Goal: Information Seeking & Learning: Compare options

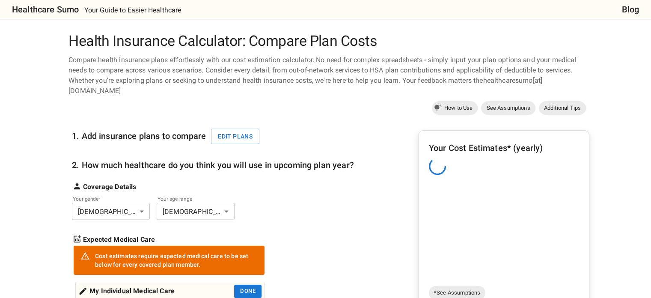
scroll to position [48, 0]
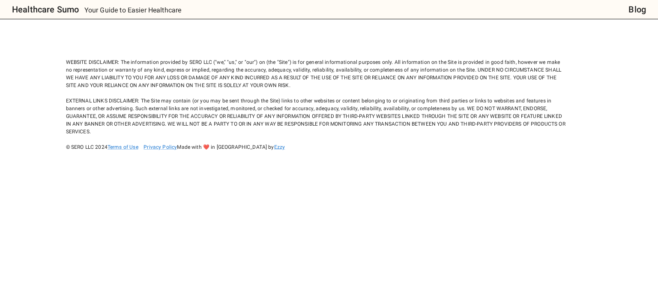
scroll to position [48, 0]
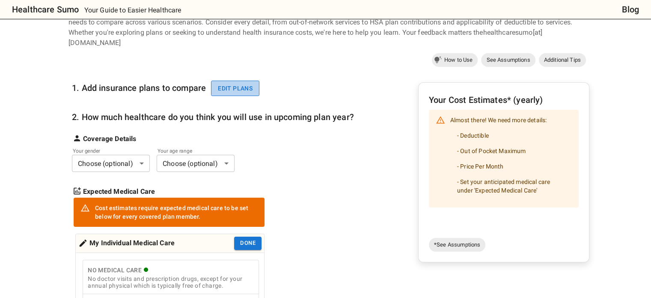
click at [241, 80] on button "Edit plans" at bounding box center [235, 88] width 48 height 16
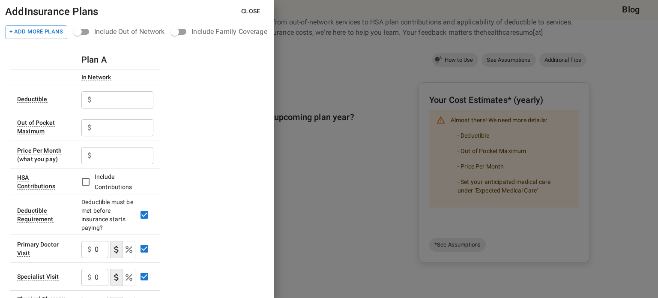
click at [107, 99] on input "text" at bounding box center [124, 99] width 59 height 17
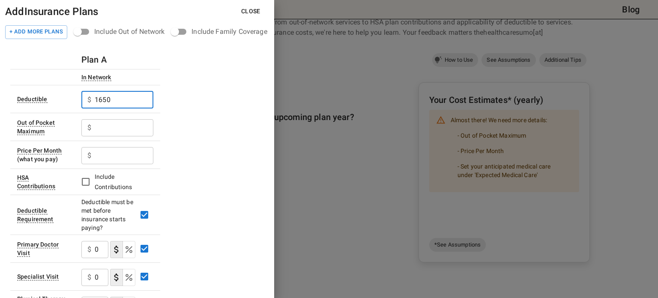
type input "1650"
click at [111, 129] on input "text" at bounding box center [124, 127] width 59 height 17
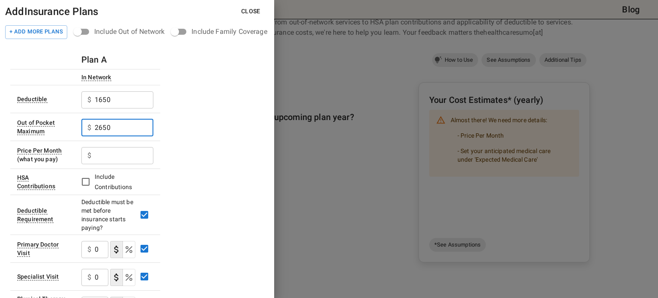
type input "2650"
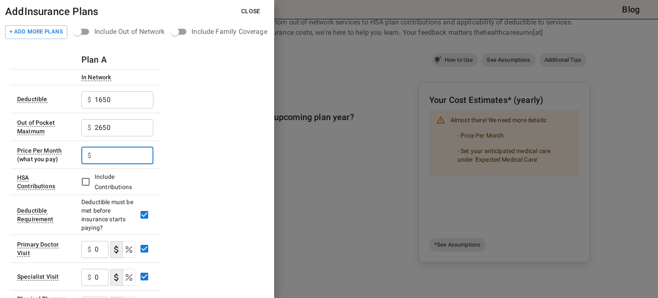
click at [108, 152] on input "text" at bounding box center [124, 155] width 59 height 17
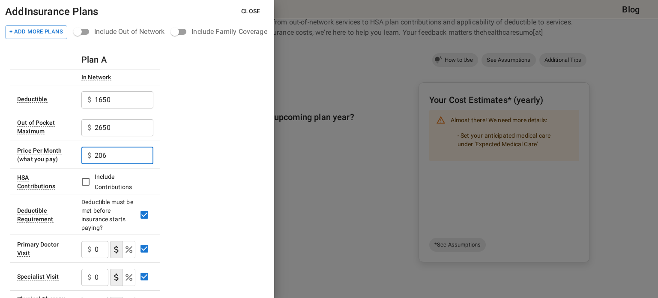
scroll to position [45, 0]
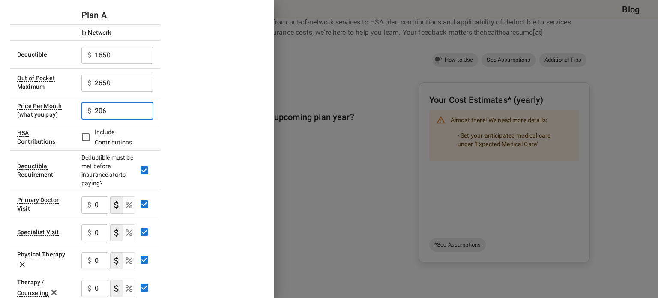
type input "206"
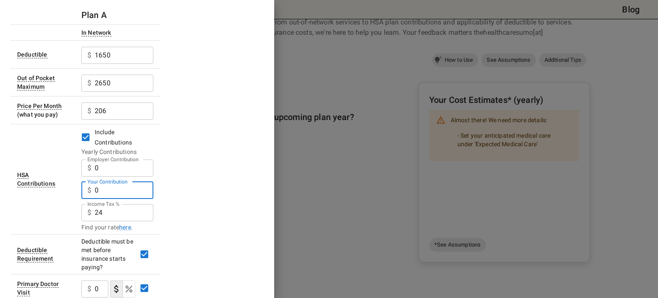
click at [108, 190] on input "0" at bounding box center [124, 190] width 59 height 17
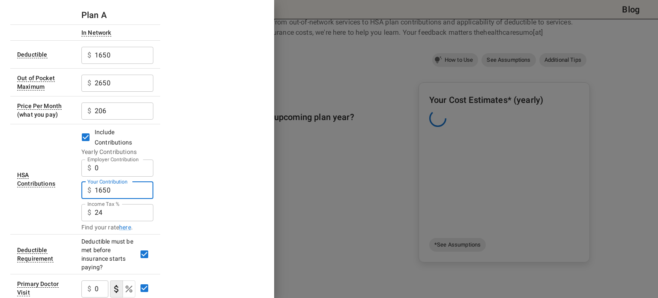
type input "1650"
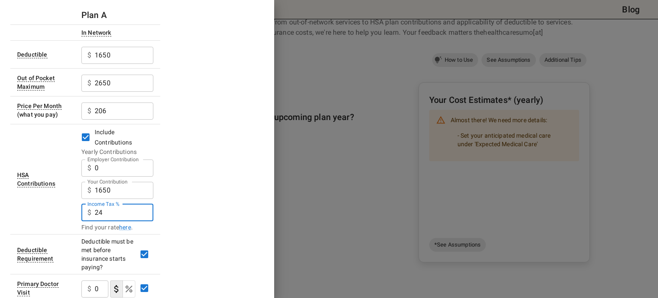
click at [109, 210] on input "24" at bounding box center [124, 212] width 59 height 17
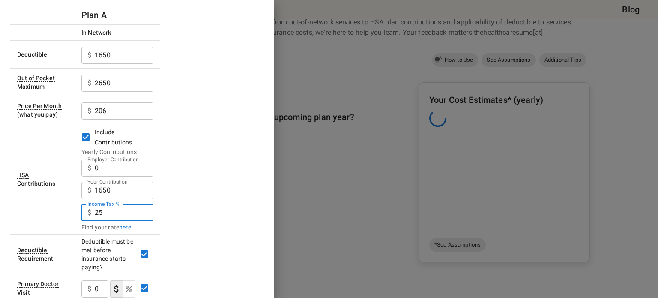
type input "25"
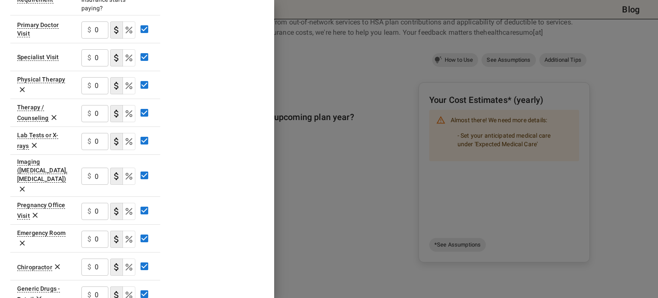
scroll to position [410, 0]
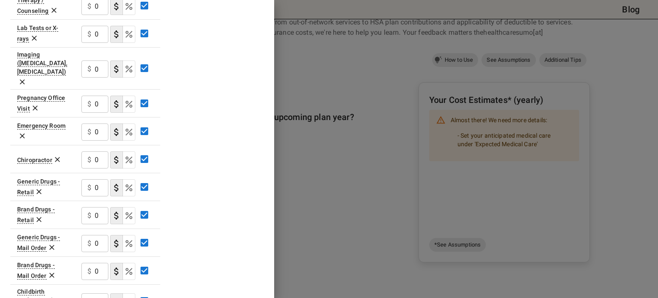
click at [55, 157] on icon at bounding box center [57, 159] width 5 height 5
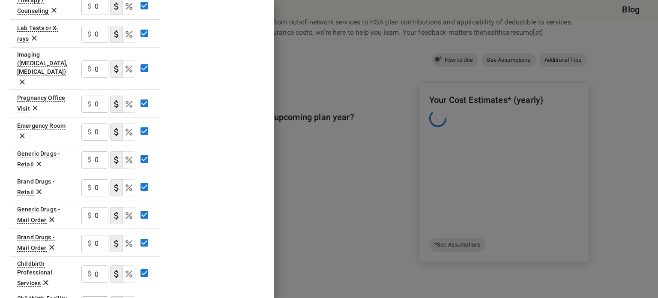
click at [37, 187] on icon at bounding box center [39, 191] width 9 height 9
click at [49, 187] on icon at bounding box center [52, 191] width 9 height 9
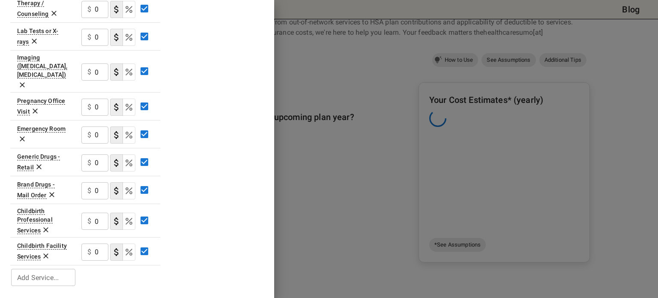
scroll to position [391, 0]
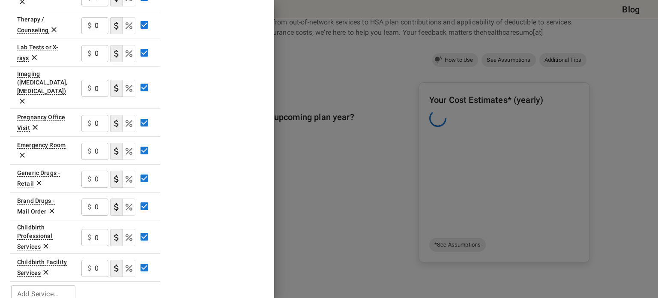
click at [51, 206] on icon at bounding box center [52, 210] width 9 height 9
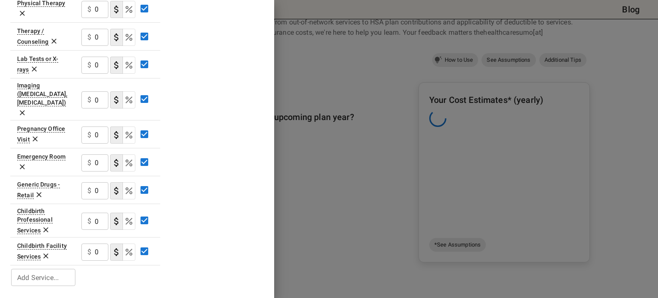
scroll to position [363, 0]
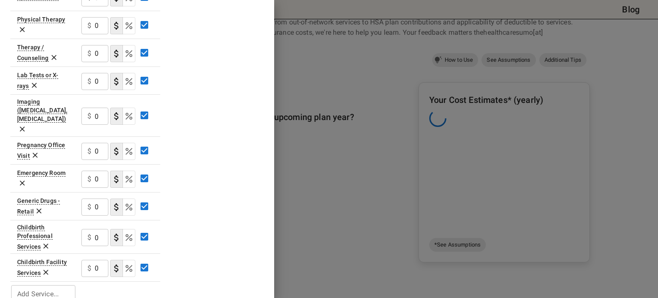
click at [45, 243] on icon at bounding box center [45, 245] width 5 height 5
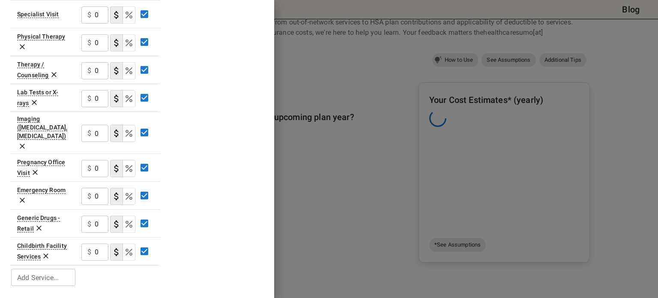
scroll to position [330, 0]
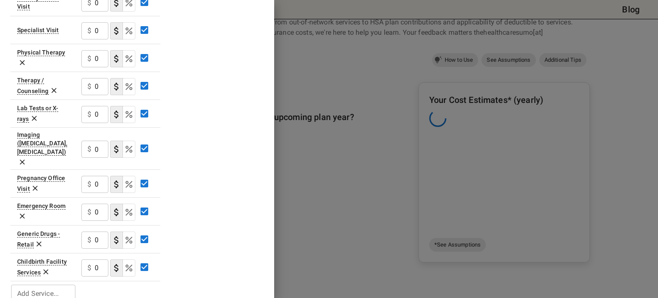
click at [45, 267] on icon at bounding box center [46, 271] width 9 height 9
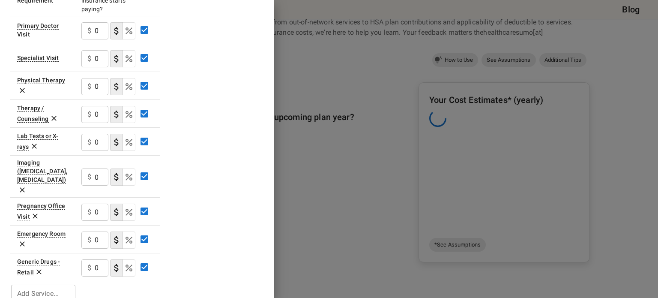
click at [35, 212] on icon at bounding box center [35, 216] width 9 height 9
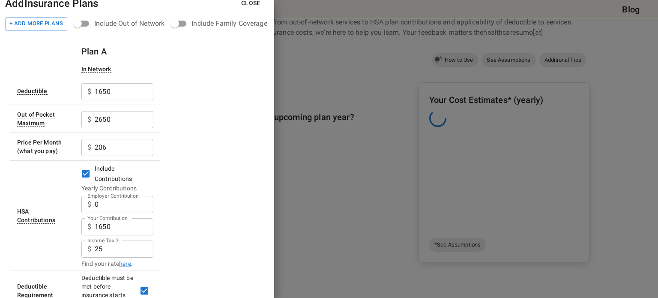
scroll to position [4, 0]
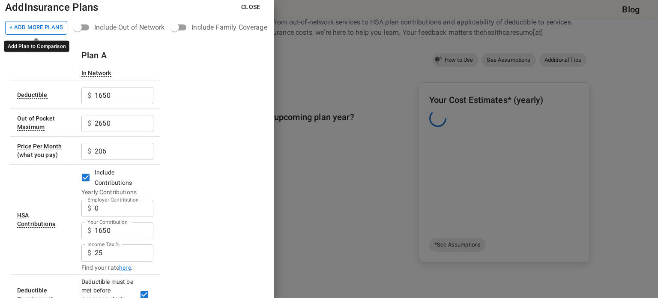
click at [46, 29] on button "+ Add More Plans" at bounding box center [36, 28] width 62 height 14
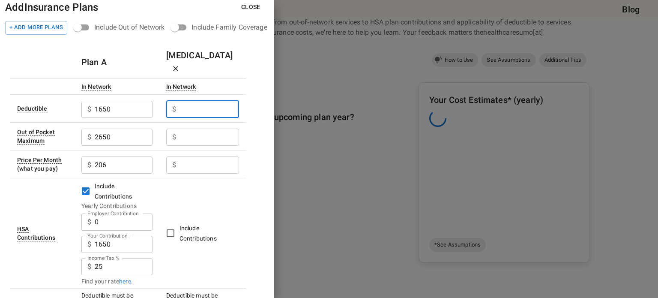
click at [209, 101] on input "Employer Contribution" at bounding box center [209, 109] width 60 height 17
type input "1650"
click at [200, 128] on input "Employer Contribution" at bounding box center [209, 136] width 60 height 17
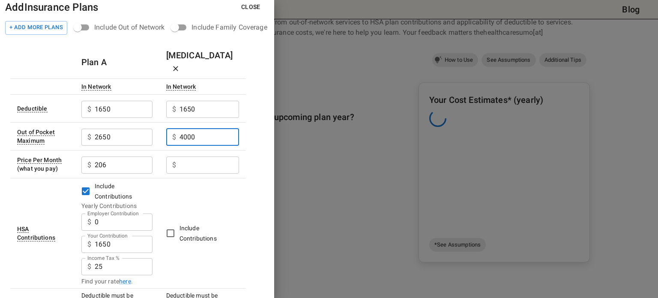
type input "4000"
click at [189, 156] on input "Employer Contribution" at bounding box center [209, 164] width 60 height 17
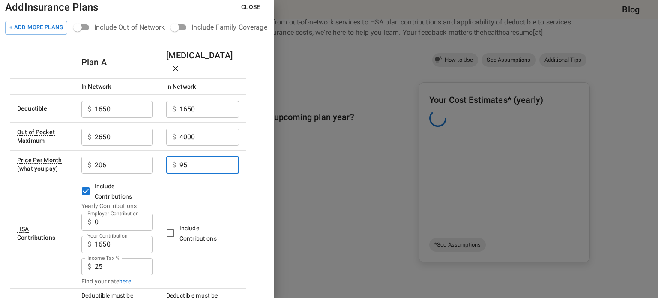
type input "95"
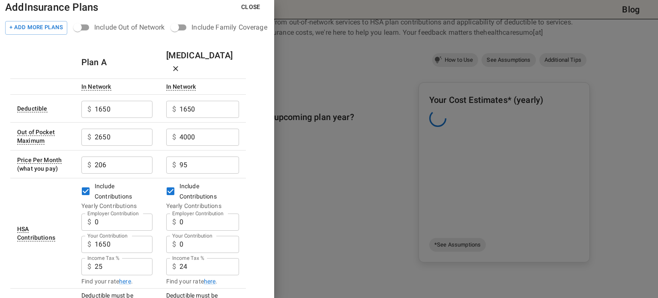
click at [191, 235] on input "0" at bounding box center [209, 243] width 60 height 17
type input "1650"
click at [191, 258] on input "24" at bounding box center [209, 266] width 60 height 17
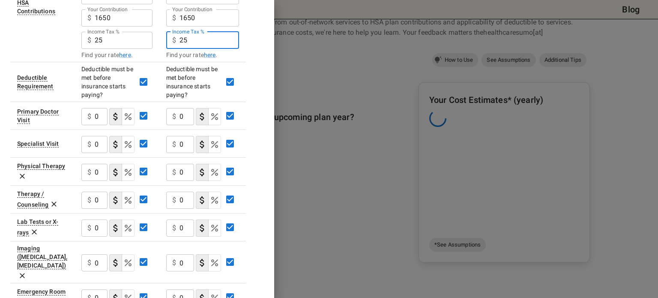
scroll to position [230, 0]
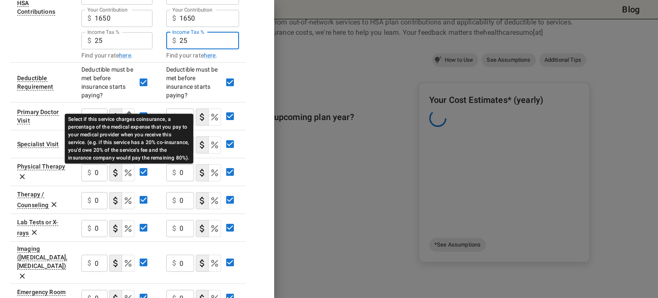
type input "25"
click at [129, 112] on icon "Select if this service charges coinsurance, a percentage of the medical expense…" at bounding box center [128, 117] width 10 height 10
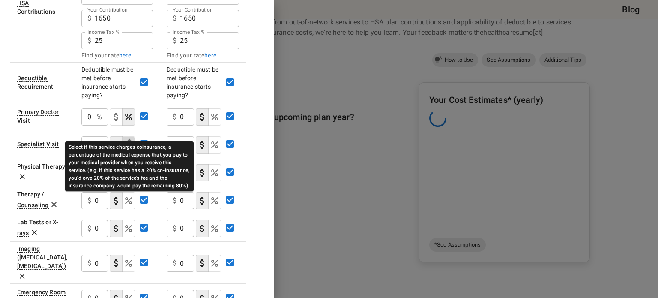
click at [129, 140] on icon "Select if this service charges coinsurance, a percentage of the medical expense…" at bounding box center [128, 145] width 10 height 10
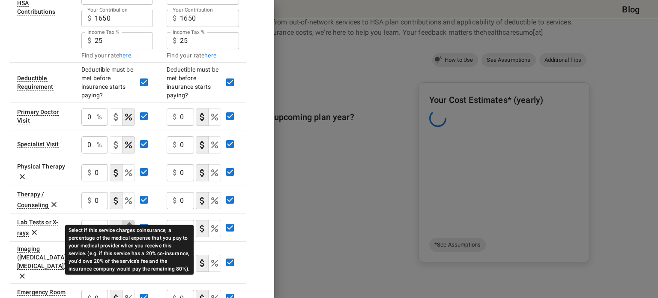
click at [125, 223] on icon "Select if this service charges coinsurance, a percentage of the medical expense…" at bounding box center [128, 228] width 10 height 10
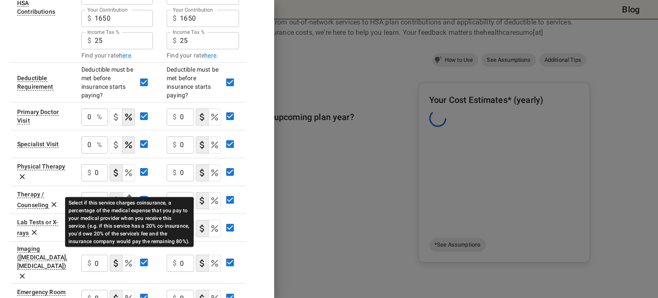
click at [132, 197] on icon "Select if this service charges coinsurance, a percentage of the medical expense…" at bounding box center [128, 200] width 7 height 7
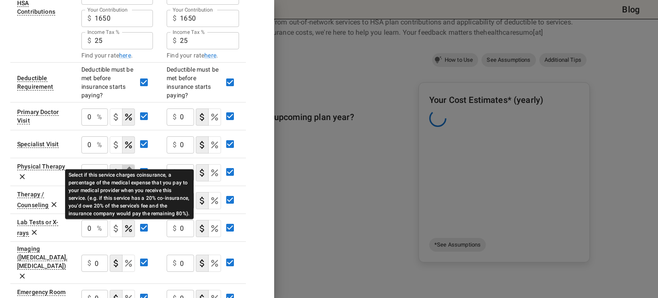
click at [132, 167] on icon "Select if this service charges coinsurance, a percentage of the medical expense…" at bounding box center [128, 172] width 10 height 10
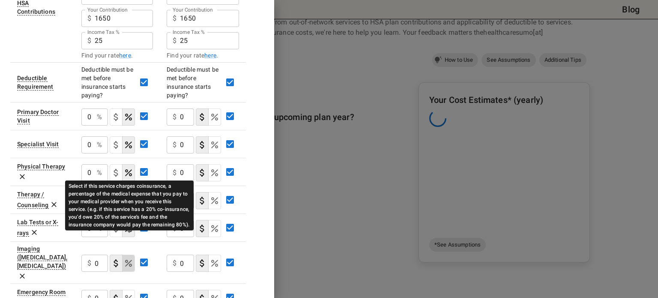
click at [128, 258] on icon "Select if this service charges coinsurance, a percentage of the medical expense…" at bounding box center [128, 263] width 10 height 10
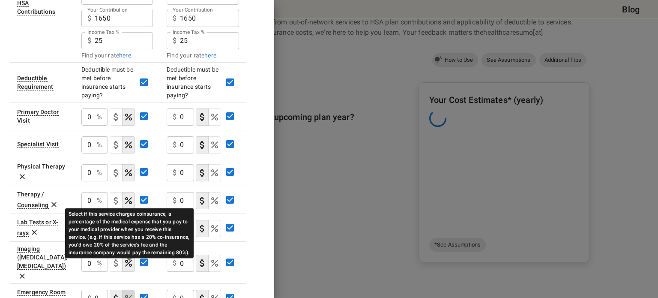
click at [130, 293] on icon "Select if this service charges coinsurance, a percentage of the medical expense…" at bounding box center [128, 298] width 10 height 10
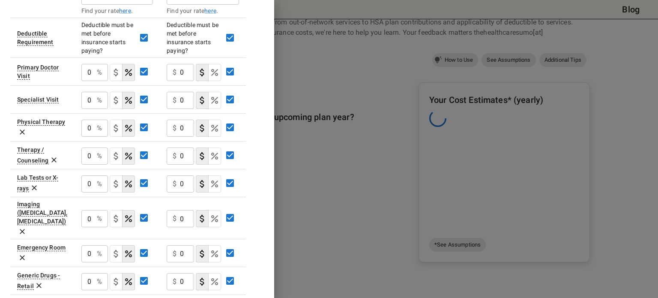
scroll to position [274, 0]
click at [40, 281] on icon at bounding box center [39, 285] width 9 height 9
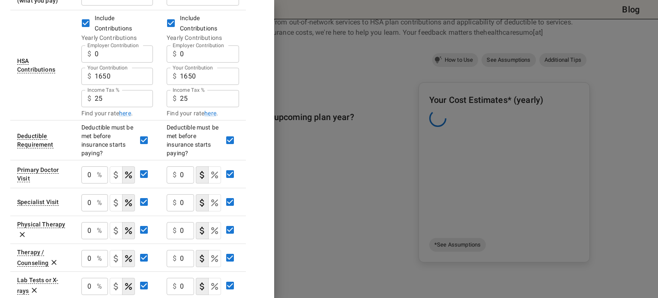
scroll to position [168, 0]
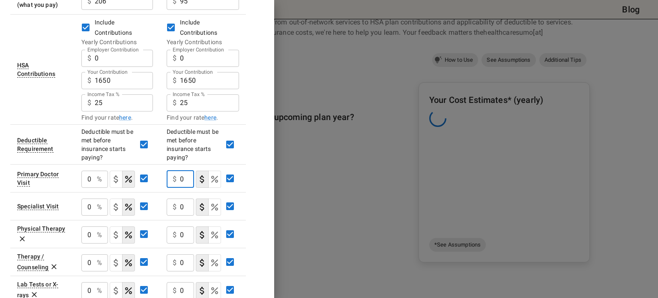
click at [184, 170] on input "0" at bounding box center [187, 178] width 14 height 17
type input "25"
click at [182, 198] on input "0" at bounding box center [187, 206] width 14 height 17
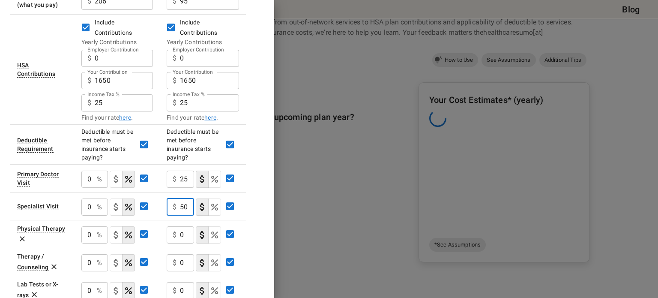
scroll to position [0, 0]
type input "50"
click at [189, 226] on input "0" at bounding box center [187, 234] width 14 height 17
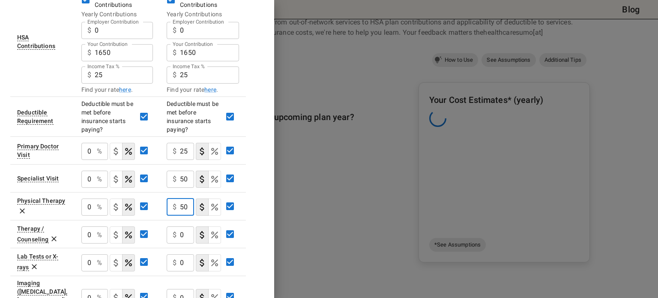
scroll to position [247, 0]
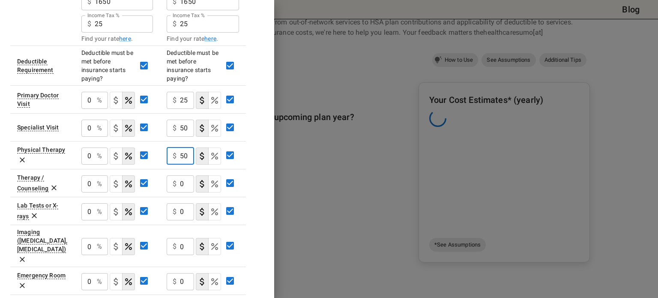
type input "50"
click at [188, 175] on input "0" at bounding box center [187, 183] width 14 height 17
type input "25"
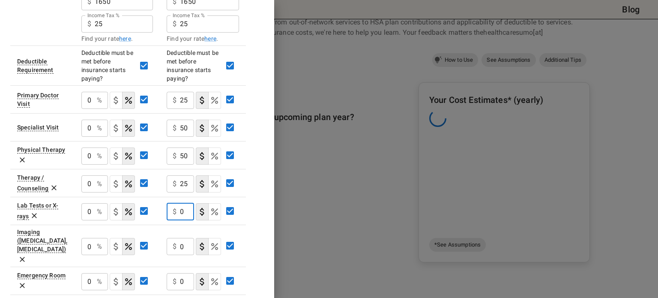
scroll to position [0, 0]
click at [188, 203] on input "0" at bounding box center [187, 211] width 14 height 17
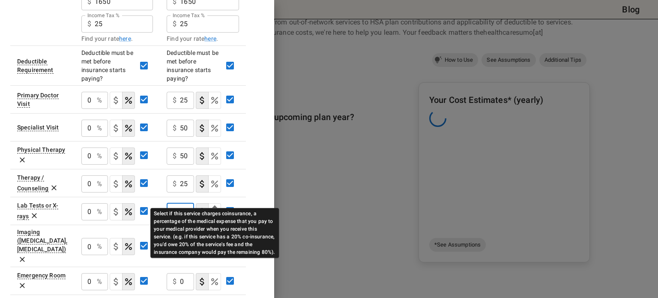
type input "20"
click at [218, 208] on icon "Select if this service charges coinsurance, a percentage of the medical expense…" at bounding box center [214, 211] width 7 height 7
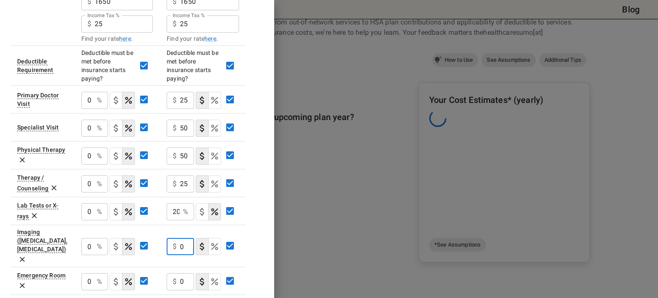
click at [182, 238] on input "0" at bounding box center [187, 246] width 14 height 17
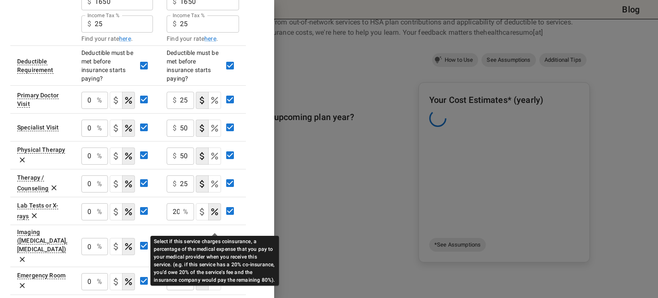
type input "20"
click at [216, 241] on icon "Select if this service charges coinsurance, a percentage of the medical expense…" at bounding box center [214, 246] width 10 height 10
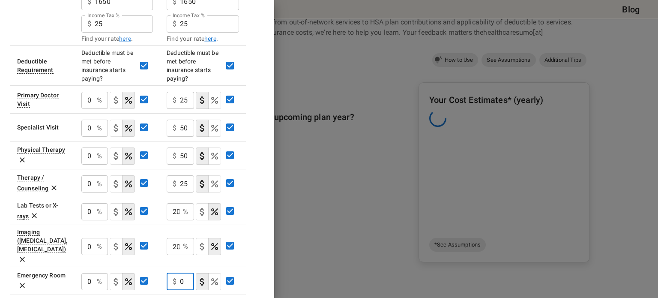
click at [188, 273] on input "0" at bounding box center [187, 281] width 14 height 17
type input "2"
type input "200"
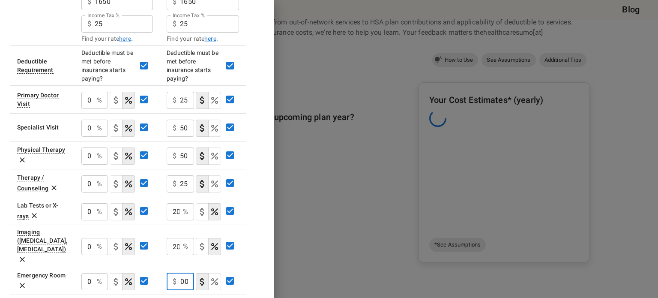
scroll to position [0, 0]
click at [260, 203] on div "Plan A Plan B In Network In Network Deductible $ 1650 ​ $ 1650 ​ Out of Pocket …" at bounding box center [136, 59] width 253 height 513
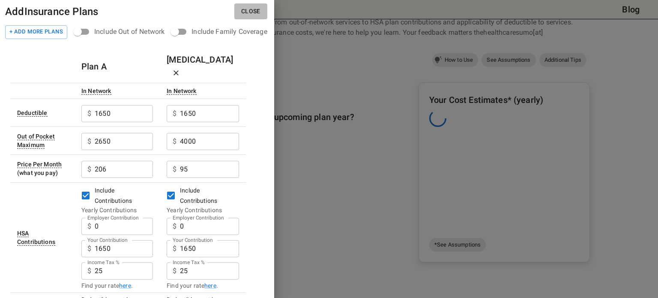
click at [253, 10] on button "Close" at bounding box center [250, 11] width 33 height 16
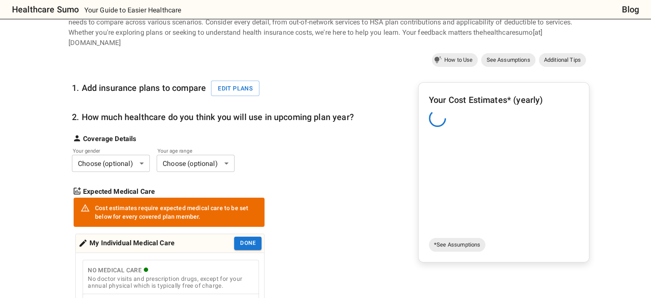
scroll to position [135, 0]
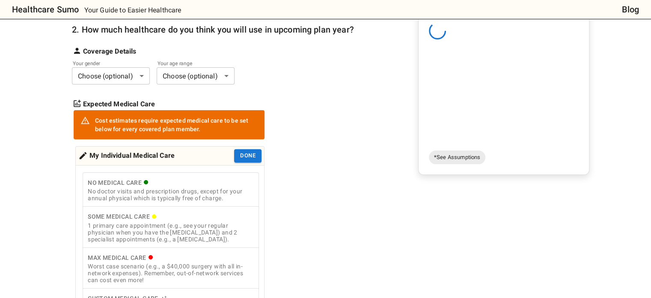
click at [182, 225] on div "1 primary care appointment (e.g., see your regular physician when you have the …" at bounding box center [171, 232] width 166 height 21
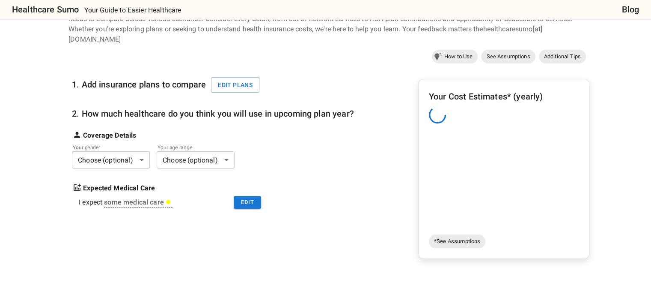
scroll to position [0, 0]
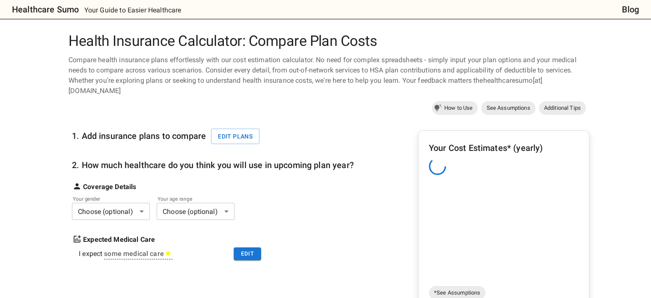
click at [481, 158] on div at bounding box center [504, 166] width 150 height 17
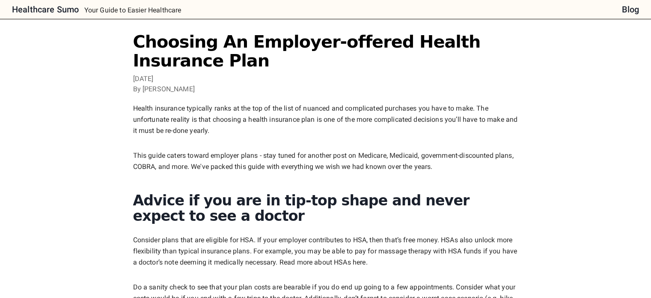
click at [60, 8] on h6 "Healthcare Sumo" at bounding box center [45, 10] width 67 height 14
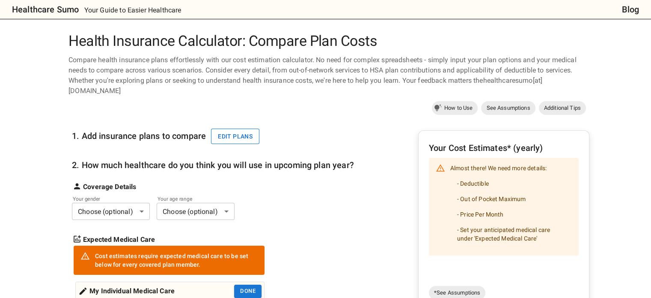
click at [231, 128] on button "Edit plans" at bounding box center [235, 136] width 48 height 16
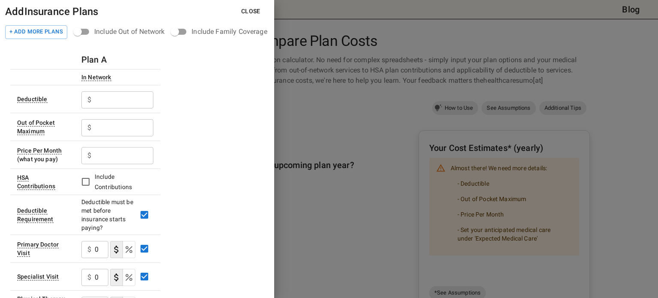
click at [120, 99] on input "text" at bounding box center [124, 99] width 59 height 17
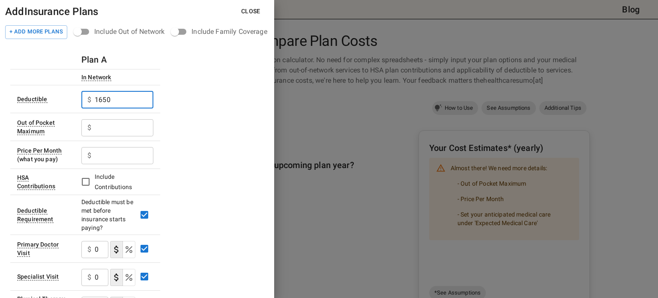
type input "1650"
click at [104, 131] on input "text" at bounding box center [124, 127] width 59 height 17
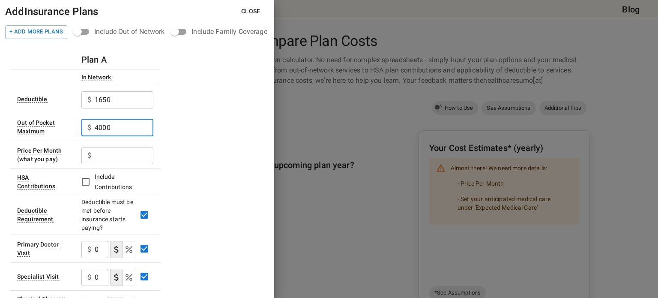
type input "4000"
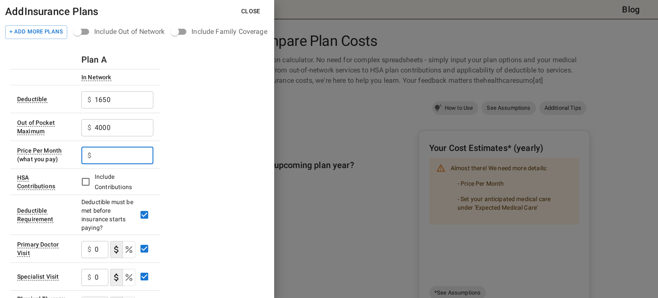
click at [108, 152] on input "text" at bounding box center [124, 155] width 59 height 17
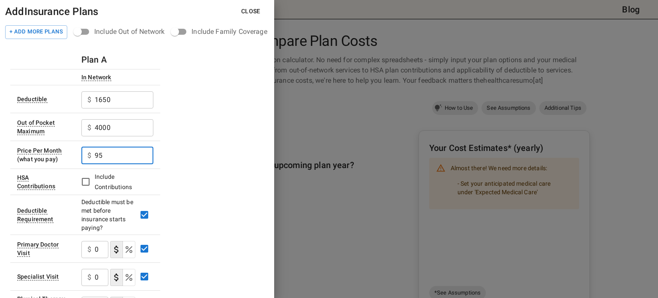
type input "95"
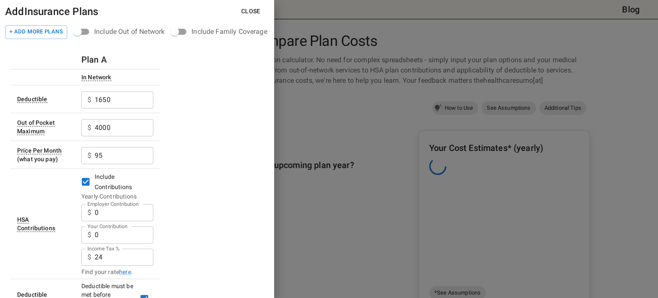
click at [116, 227] on label "Your Contribution" at bounding box center [107, 225] width 40 height 7
click at [116, 108] on input "1650" at bounding box center [124, 99] width 59 height 17
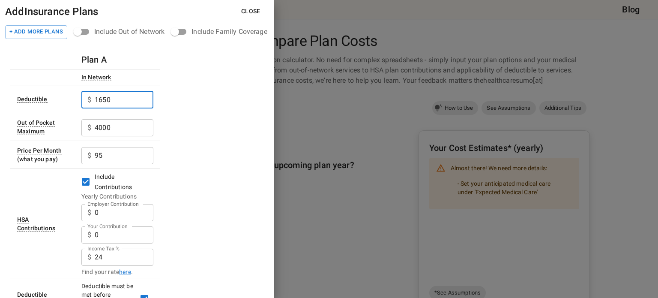
click at [112, 238] on input "0" at bounding box center [124, 234] width 59 height 17
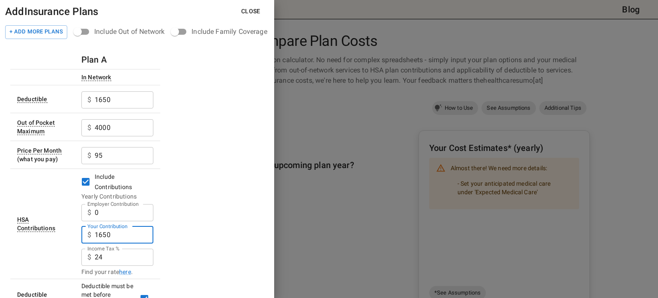
type input "1650"
click at [110, 258] on input "24" at bounding box center [124, 256] width 59 height 17
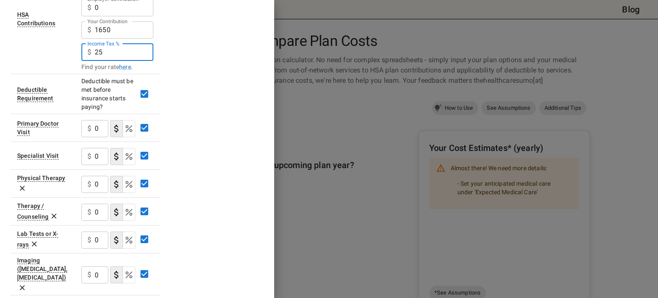
scroll to position [204, 0]
type input "25"
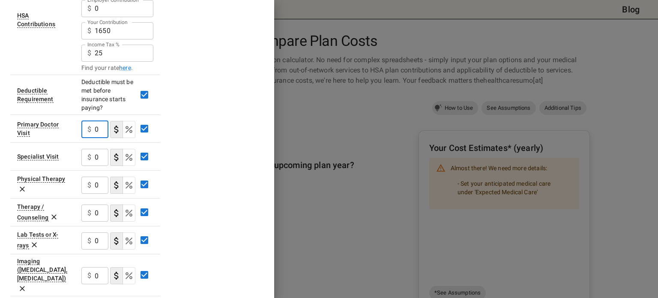
click at [99, 129] on input "0" at bounding box center [102, 129] width 14 height 17
type input "25"
click at [98, 153] on input "0" at bounding box center [102, 157] width 14 height 17
type input "50"
click at [23, 187] on icon at bounding box center [22, 189] width 5 height 5
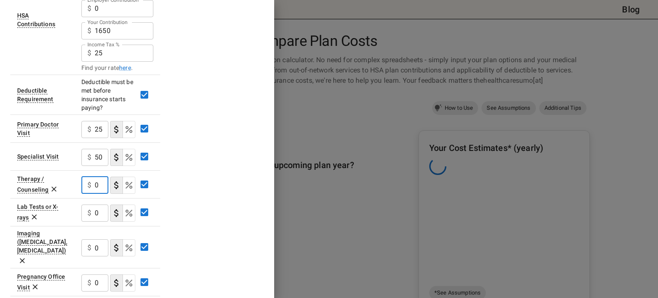
click at [99, 184] on input "0" at bounding box center [102, 184] width 14 height 17
click at [55, 186] on icon at bounding box center [54, 189] width 9 height 9
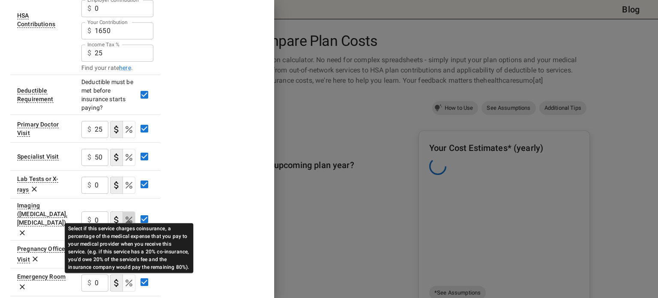
click at [128, 216] on icon "Select if this service charges coinsurance, a percentage of the medical expense…" at bounding box center [128, 219] width 7 height 7
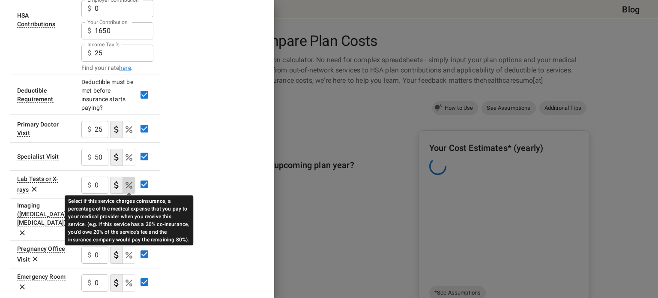
click at [131, 184] on icon "Select if this service charges coinsurance, a percentage of the medical expense…" at bounding box center [129, 185] width 10 height 10
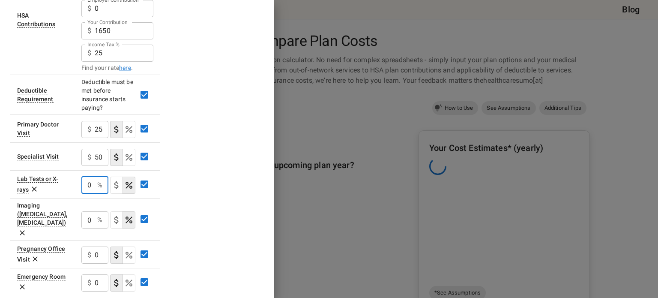
click at [88, 183] on input "0" at bounding box center [87, 184] width 12 height 17
type input "20"
click at [88, 211] on input "0" at bounding box center [87, 219] width 12 height 17
type input "20"
click at [34, 256] on icon at bounding box center [35, 258] width 5 height 5
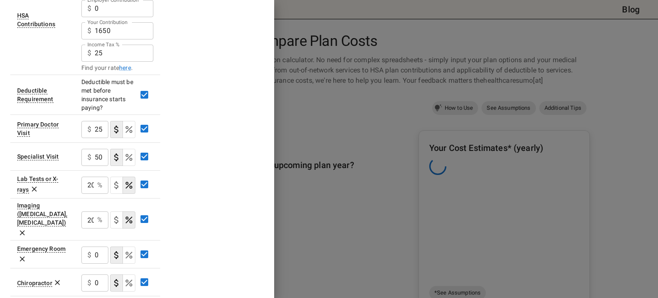
scroll to position [257, 0]
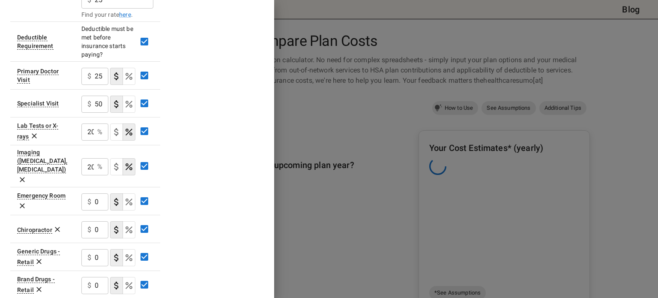
click at [59, 225] on icon at bounding box center [57, 229] width 9 height 9
click at [39, 257] on icon at bounding box center [39, 261] width 9 height 9
click at [50, 259] on icon at bounding box center [51, 261] width 5 height 5
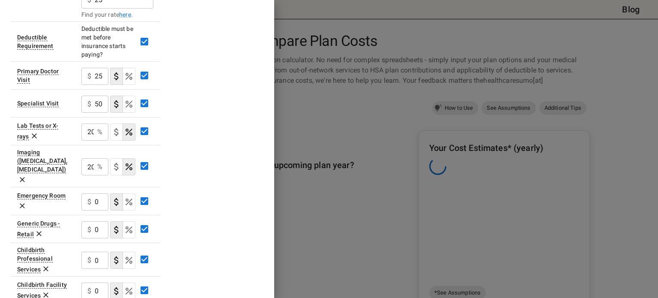
click at [48, 264] on icon at bounding box center [46, 268] width 9 height 9
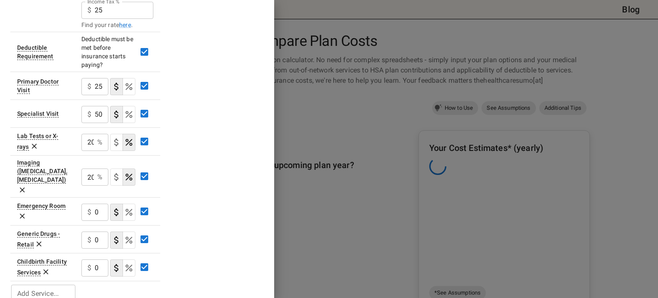
click at [45, 269] on icon at bounding box center [45, 271] width 5 height 5
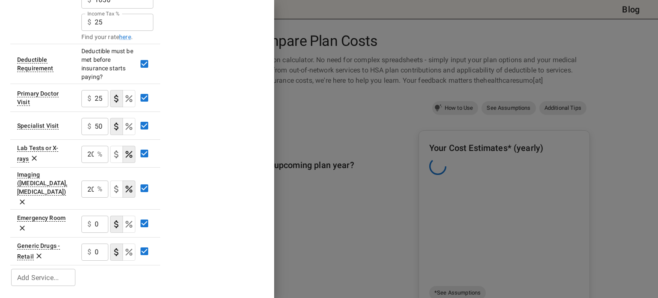
scroll to position [219, 0]
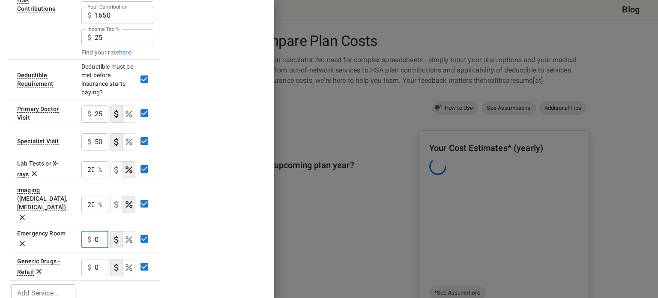
click at [98, 231] on input "0" at bounding box center [102, 239] width 14 height 17
type input "200"
click at [98, 259] on input "0" at bounding box center [102, 267] width 14 height 17
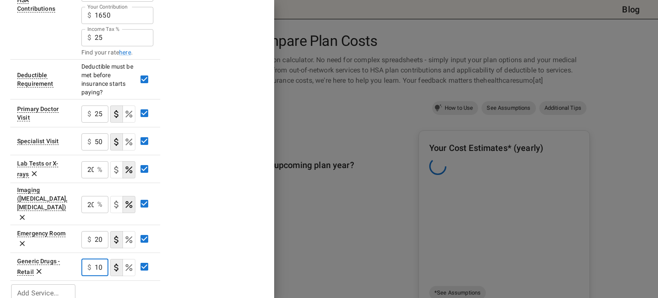
type input "10"
click at [209, 179] on div "Plan A In Network Deductible $ 1650 ​ Out of Pocket Maximum $ 4000 ​ Price Per …" at bounding box center [136, 67] width 253 height 472
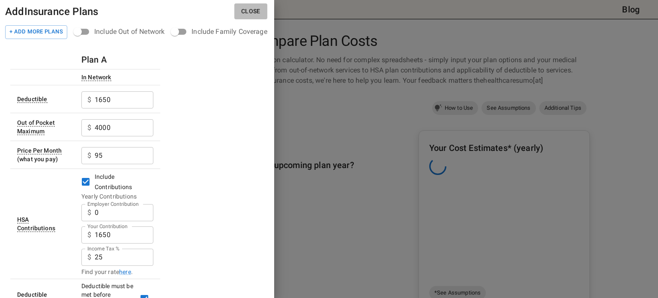
click at [250, 16] on button "Close" at bounding box center [250, 11] width 33 height 16
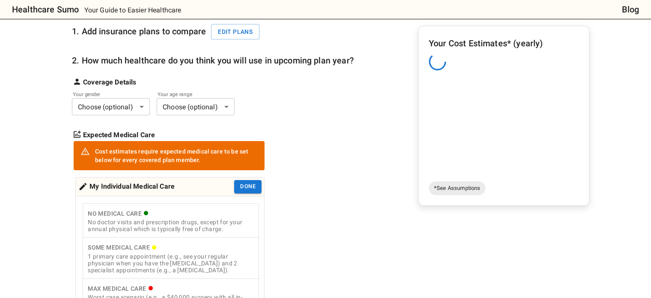
scroll to position [107, 0]
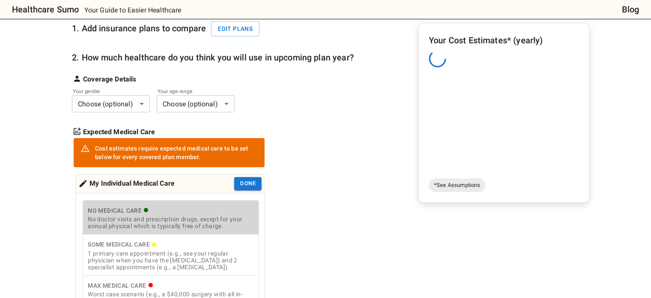
click at [140, 215] on div "No doctor visits and prescription drugs, except for your annual physical which …" at bounding box center [171, 222] width 166 height 14
